Goal: Task Accomplishment & Management: Complete application form

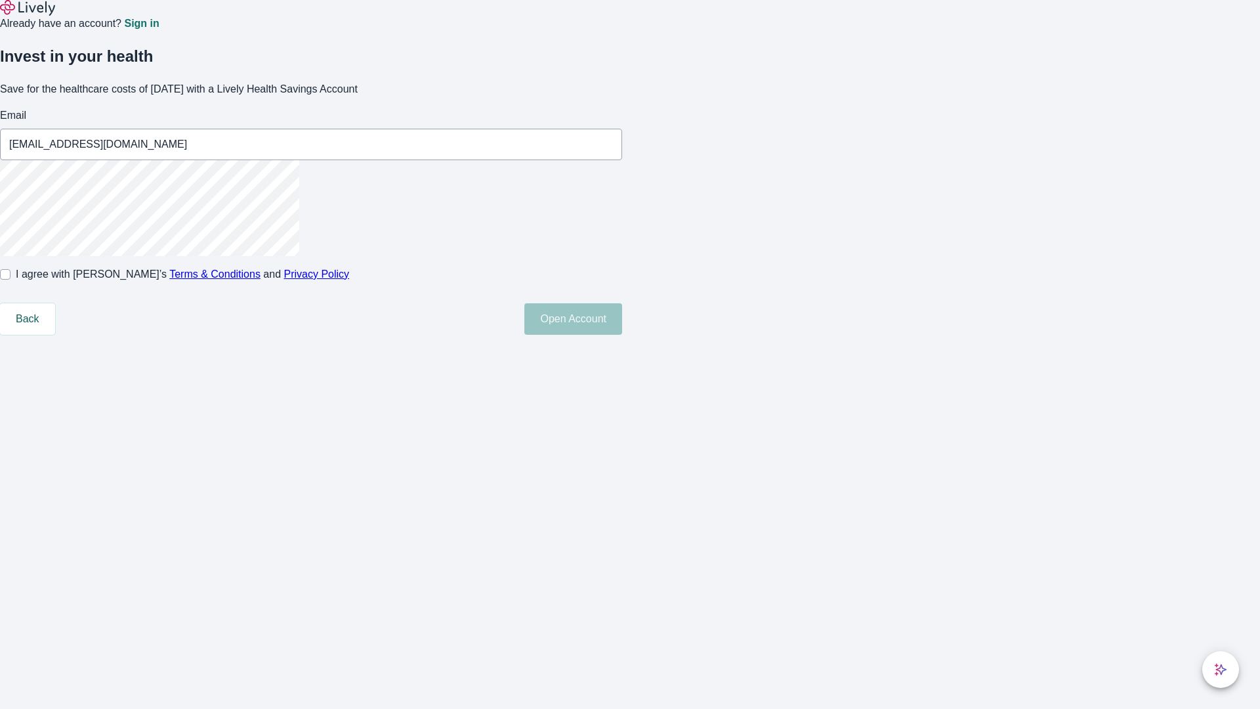
click at [11, 280] on input "I agree with Lively’s Terms & Conditions and Privacy Policy" at bounding box center [5, 274] width 11 height 11
checkbox input "true"
click at [622, 335] on button "Open Account" at bounding box center [573, 319] width 98 height 32
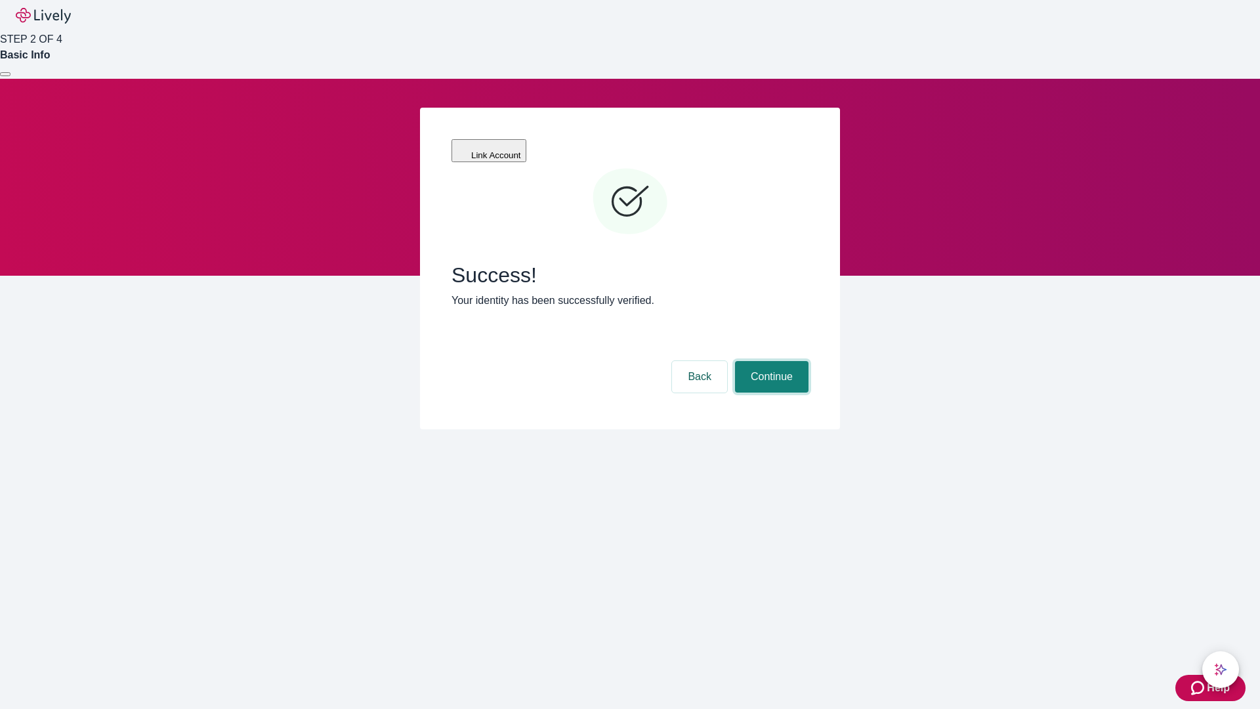
click at [770, 361] on button "Continue" at bounding box center [772, 377] width 74 height 32
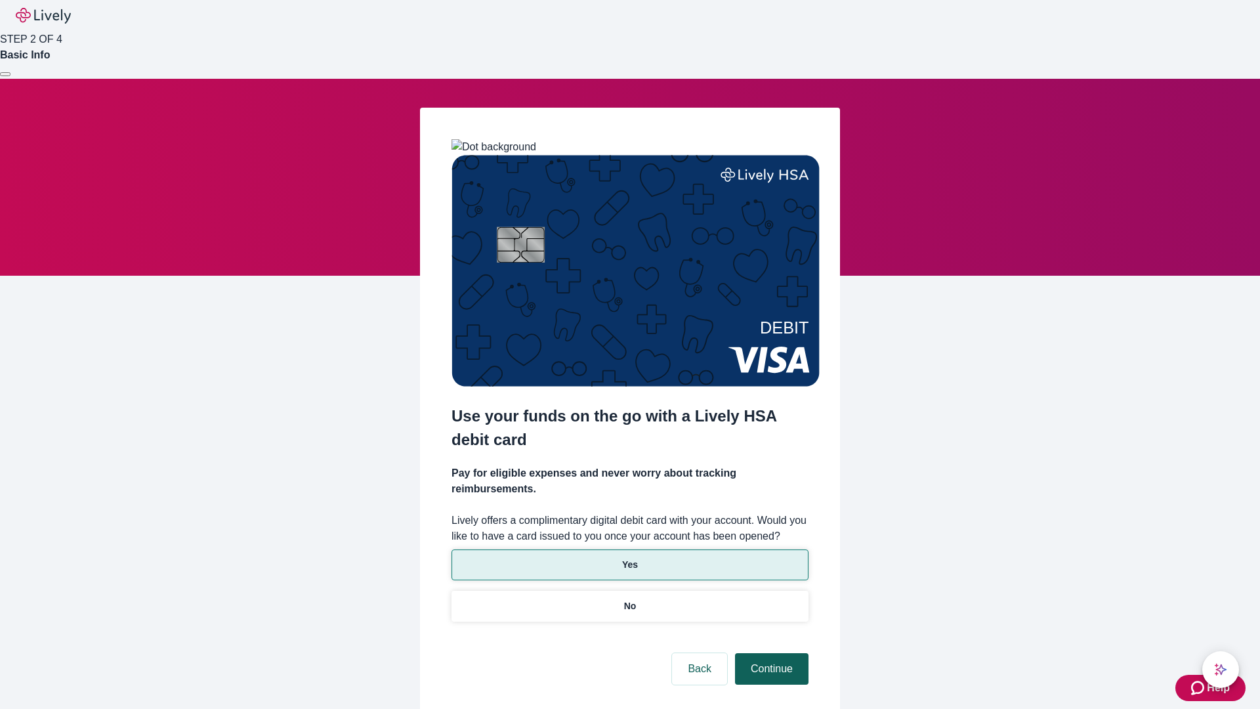
click at [629, 558] on p "Yes" at bounding box center [630, 565] width 16 height 14
click at [770, 653] on button "Continue" at bounding box center [772, 669] width 74 height 32
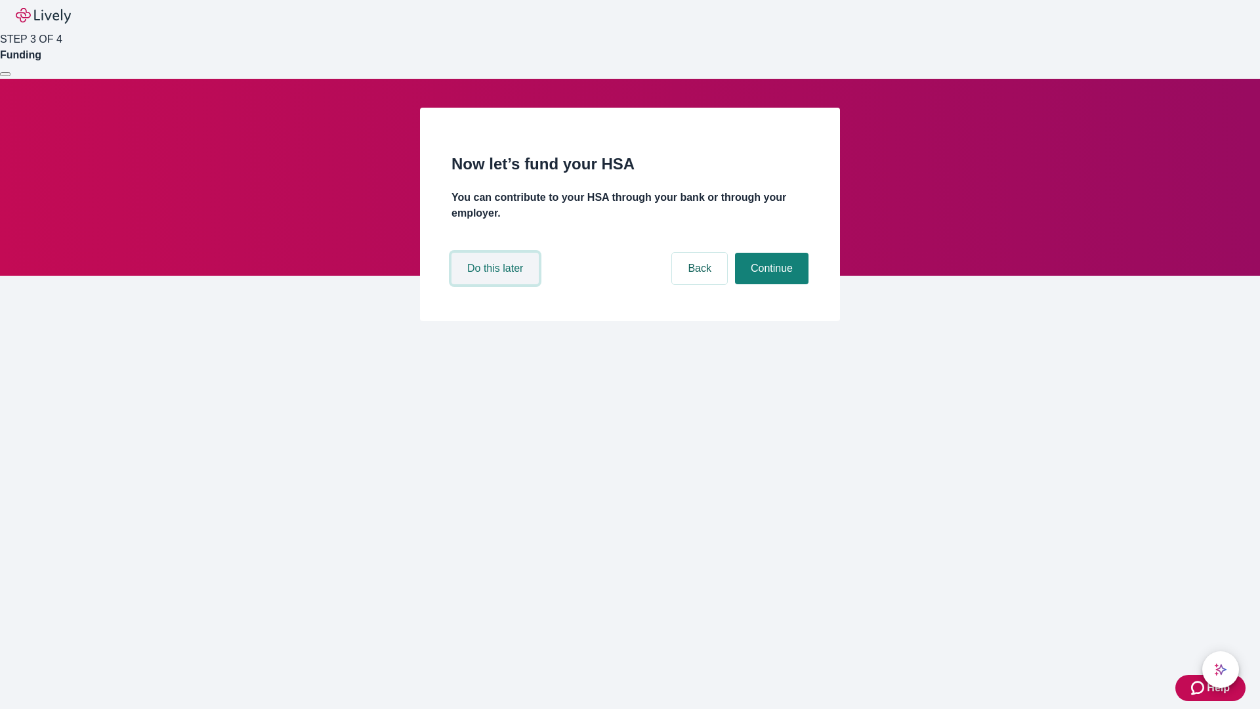
click at [497, 284] on button "Do this later" at bounding box center [495, 269] width 87 height 32
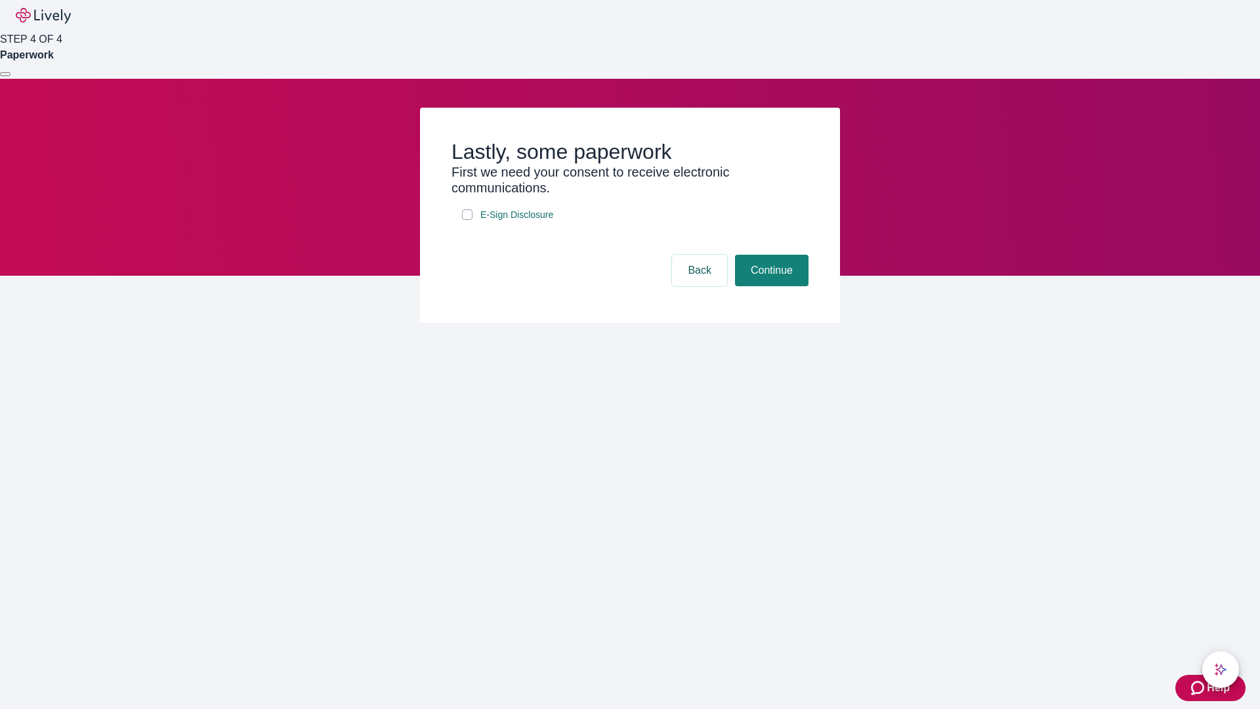
click at [467, 220] on input "E-Sign Disclosure" at bounding box center [467, 214] width 11 height 11
checkbox input "true"
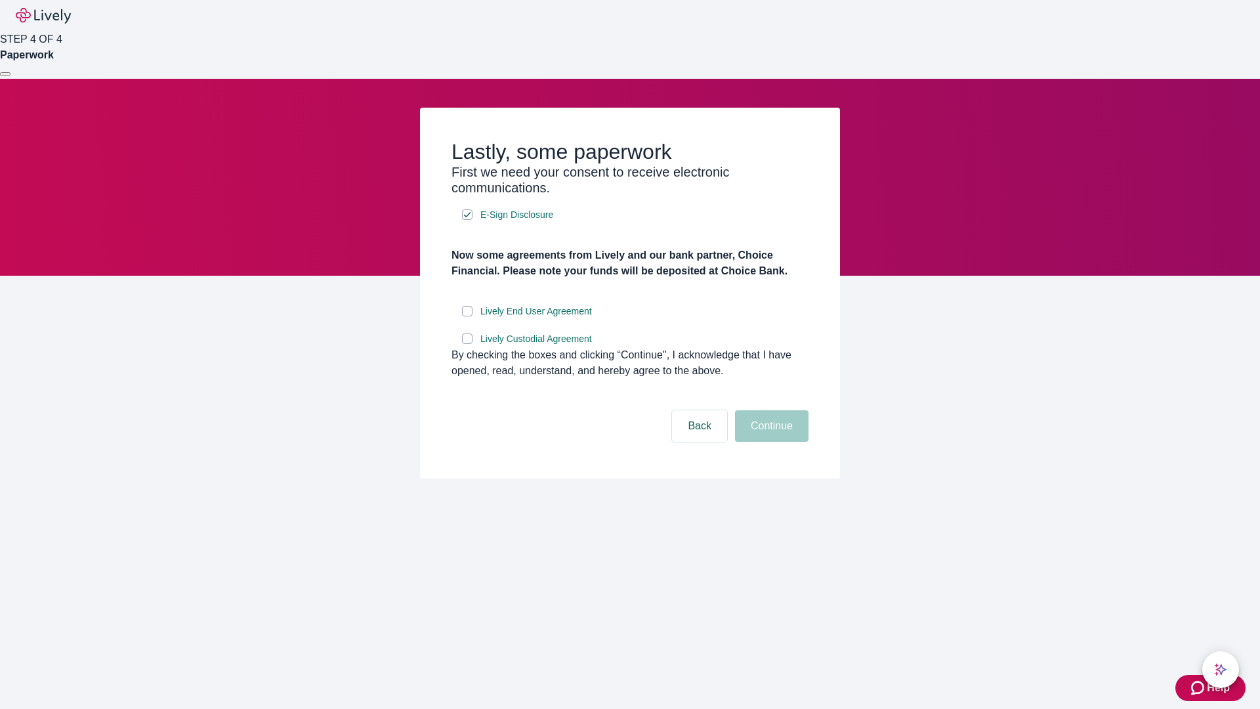
click at [467, 316] on input "Lively End User Agreement" at bounding box center [467, 311] width 11 height 11
checkbox input "true"
click at [467, 344] on input "Lively Custodial Agreement" at bounding box center [467, 338] width 11 height 11
checkbox input "true"
click at [770, 442] on button "Continue" at bounding box center [772, 426] width 74 height 32
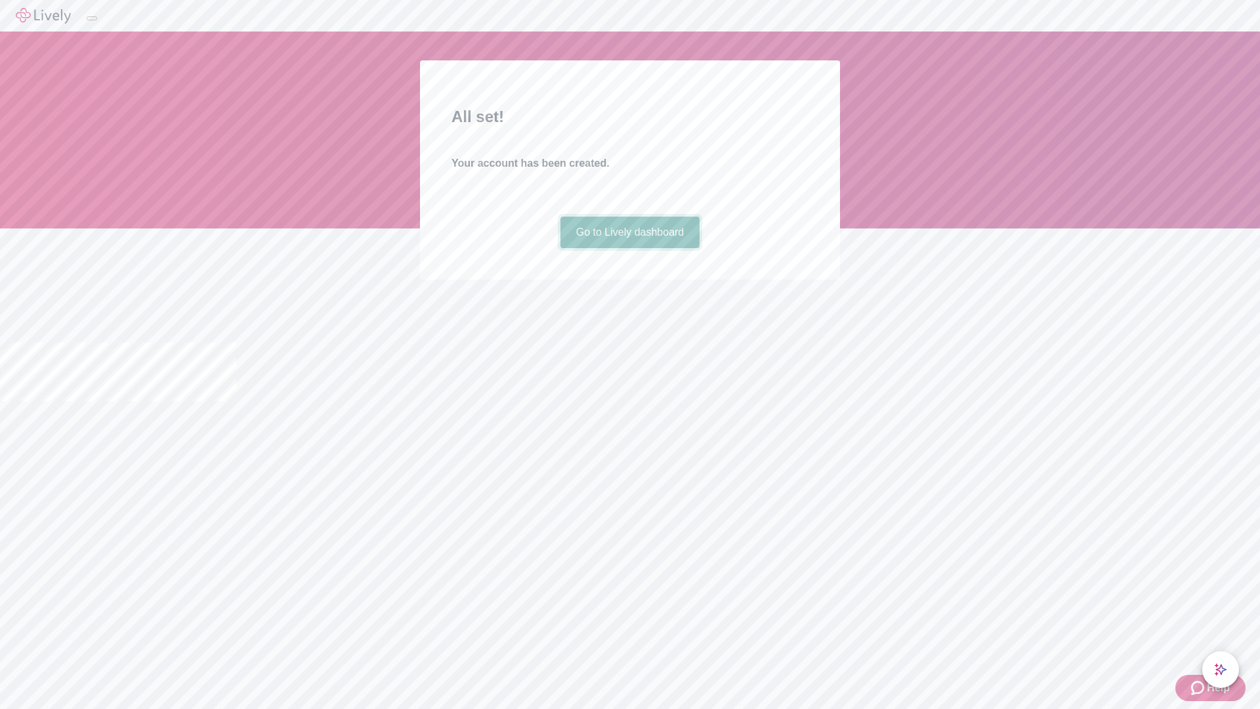
click at [629, 248] on link "Go to Lively dashboard" at bounding box center [631, 233] width 140 height 32
